Goal: Go to known website: Access a specific website the user already knows

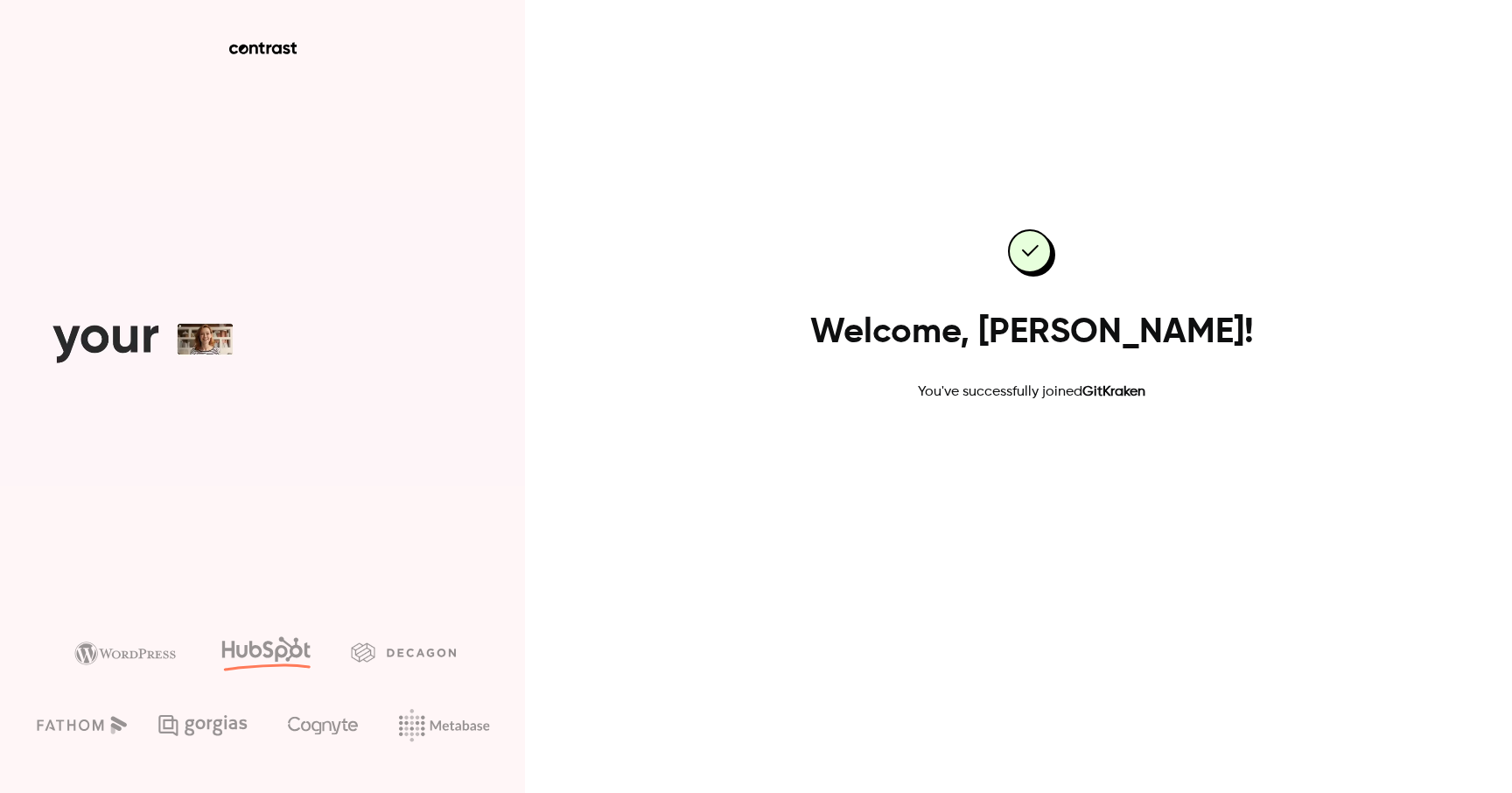
click at [1021, 457] on link "Go to dashboard" at bounding box center [1032, 458] width 148 height 42
